Goal: Find contact information: Find contact information

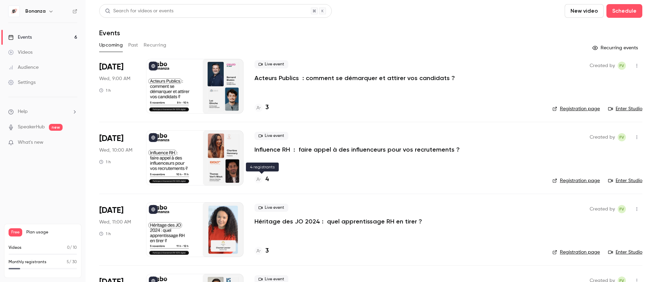
click at [258, 180] on icon at bounding box center [258, 179] width 4 height 4
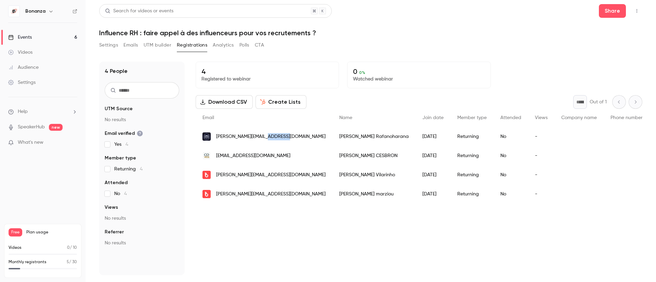
drag, startPoint x: 284, startPoint y: 137, endPoint x: 268, endPoint y: 136, distance: 16.1
click at [268, 136] on span "[PERSON_NAME][EMAIL_ADDRESS][DOMAIN_NAME]" at bounding box center [270, 136] width 109 height 7
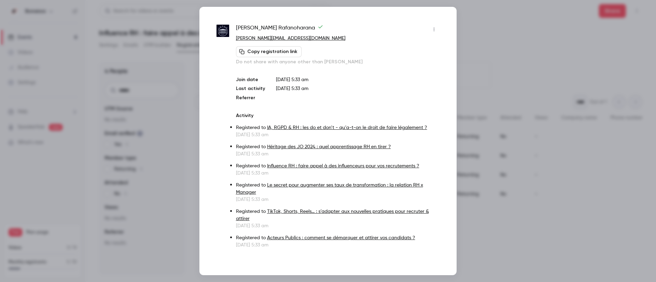
click at [468, 4] on div at bounding box center [328, 141] width 656 height 282
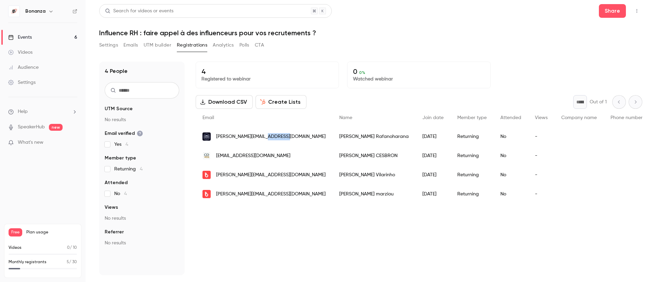
copy span "[DOMAIN_NAME]"
drag, startPoint x: 285, startPoint y: 137, endPoint x: 267, endPoint y: 138, distance: 17.8
click at [267, 138] on div "[PERSON_NAME][EMAIL_ADDRESS][DOMAIN_NAME]" at bounding box center [264, 136] width 137 height 19
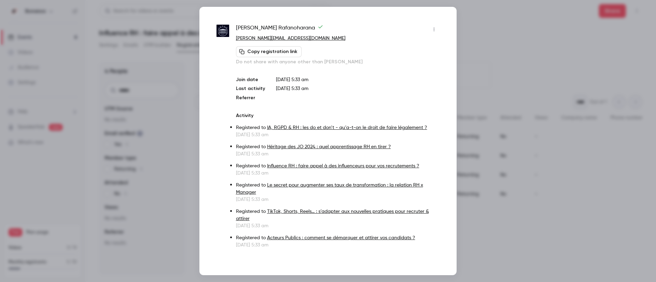
click at [187, 81] on div at bounding box center [328, 141] width 656 height 282
